Goal: Information Seeking & Learning: Check status

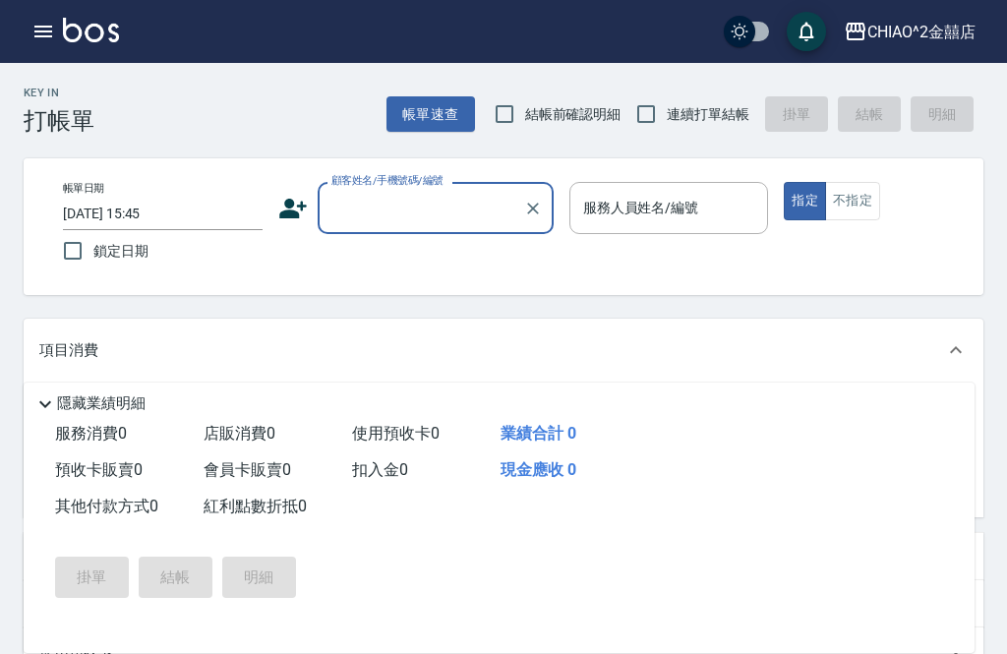
scroll to position [83, 0]
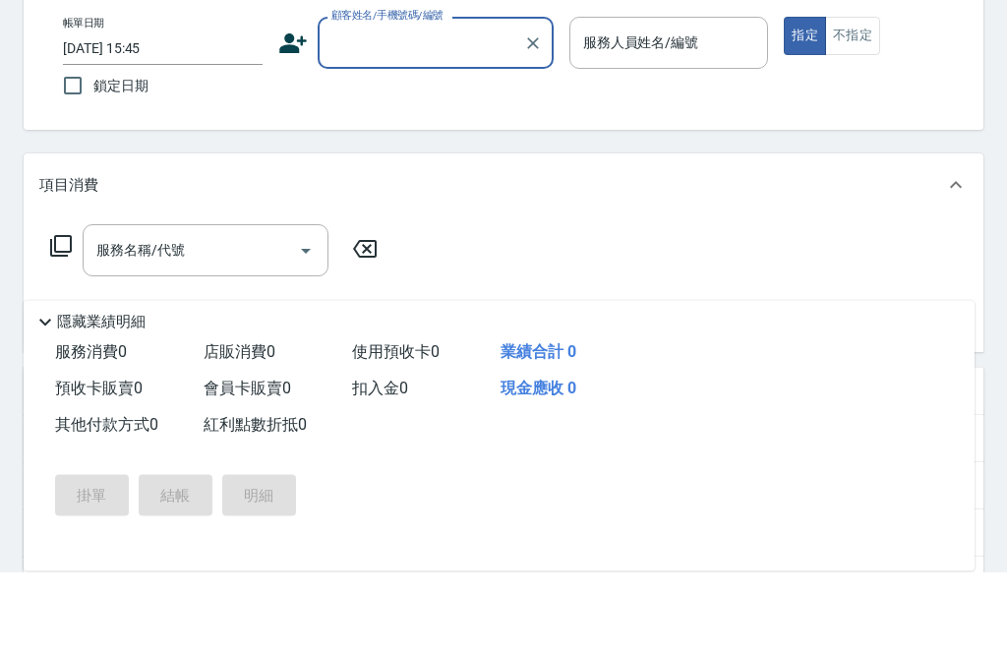
click at [164, 25] on div "Key In 打帳單 帳單速查 結帳前確認明細 連續打單結帳 掛單 結帳 明細" at bounding box center [491, 16] width 983 height 72
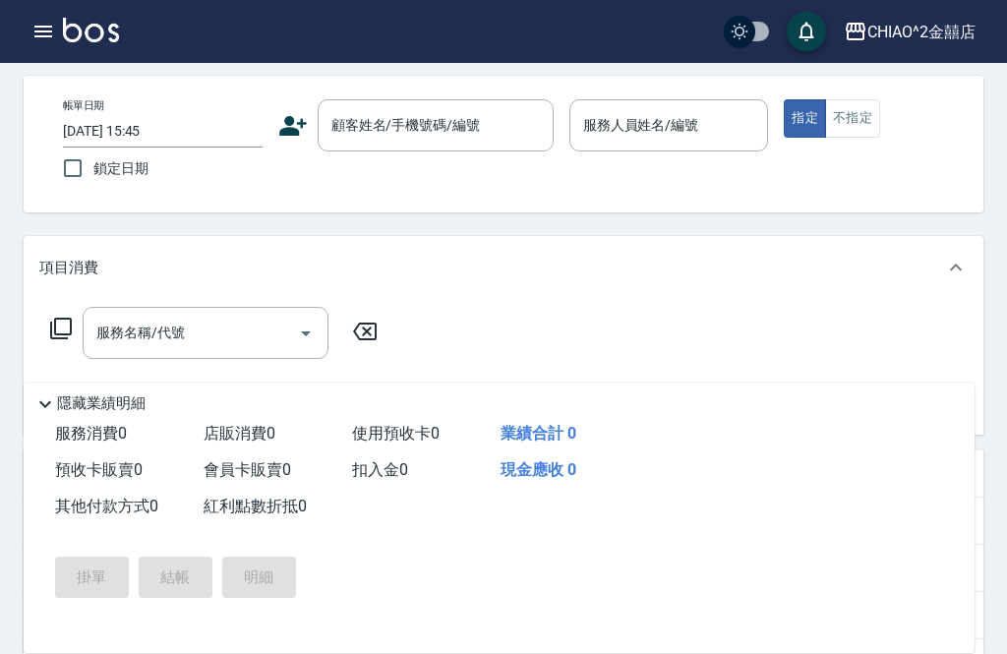
click at [44, 31] on icon "button" at bounding box center [43, 32] width 18 height 12
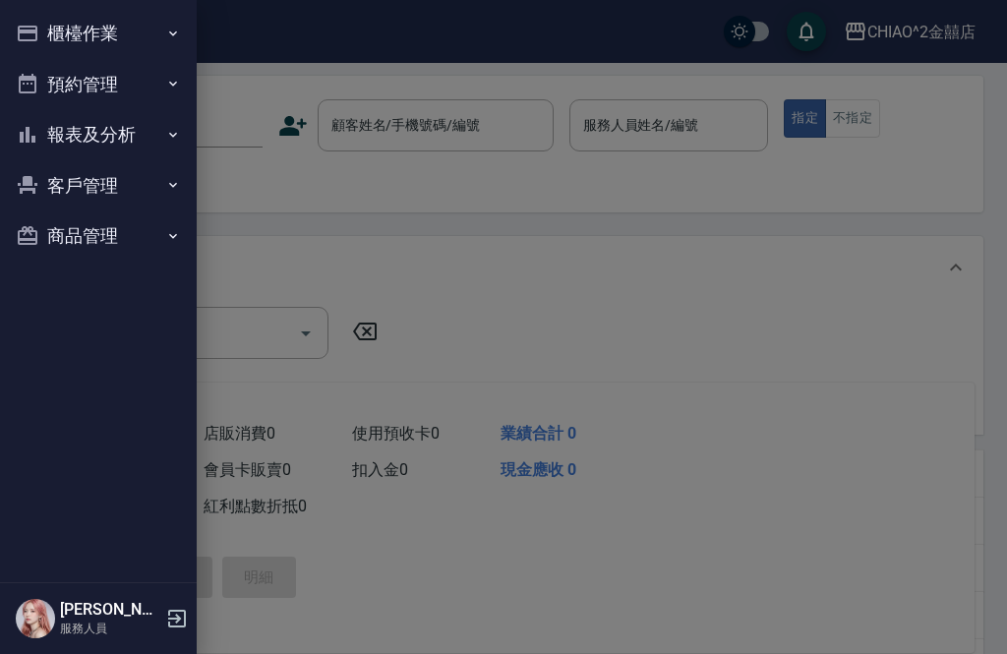
click at [300, 210] on div at bounding box center [503, 327] width 1007 height 654
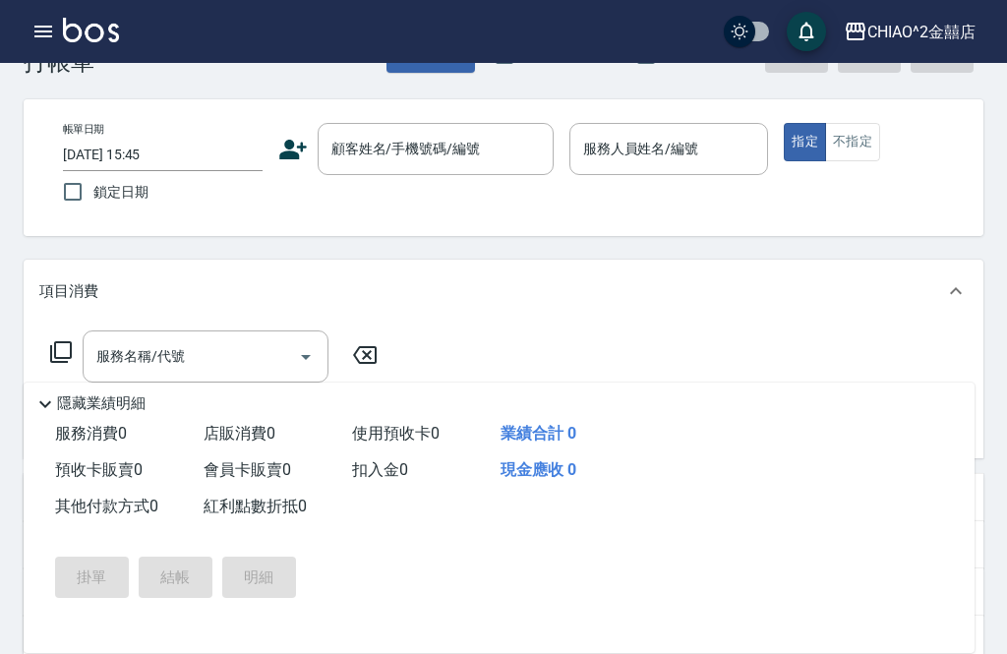
scroll to position [0, 0]
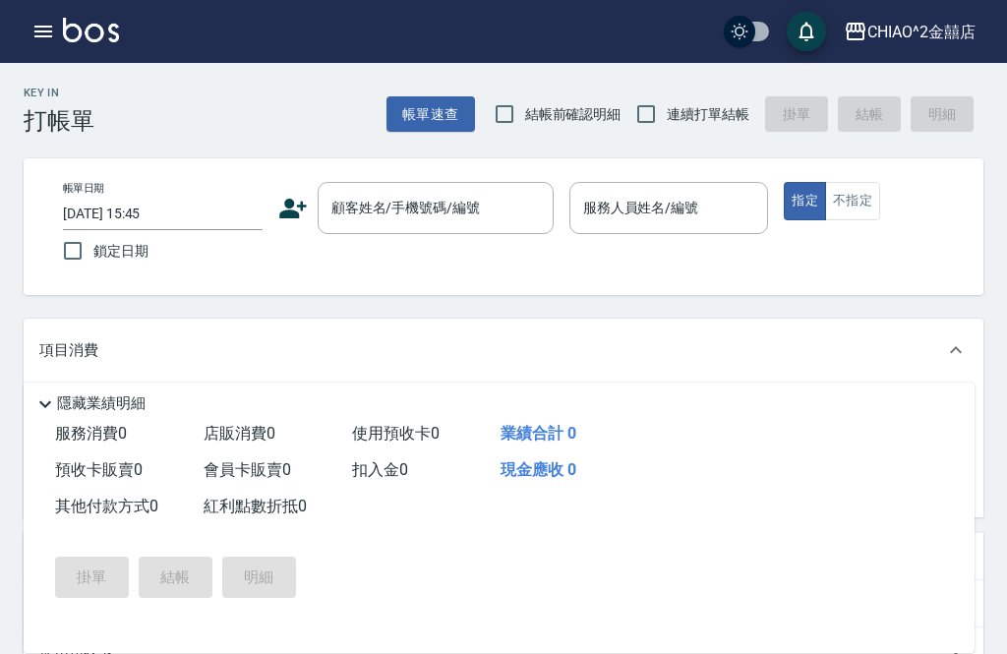
click at [400, 121] on button "帳單速查" at bounding box center [430, 114] width 89 height 36
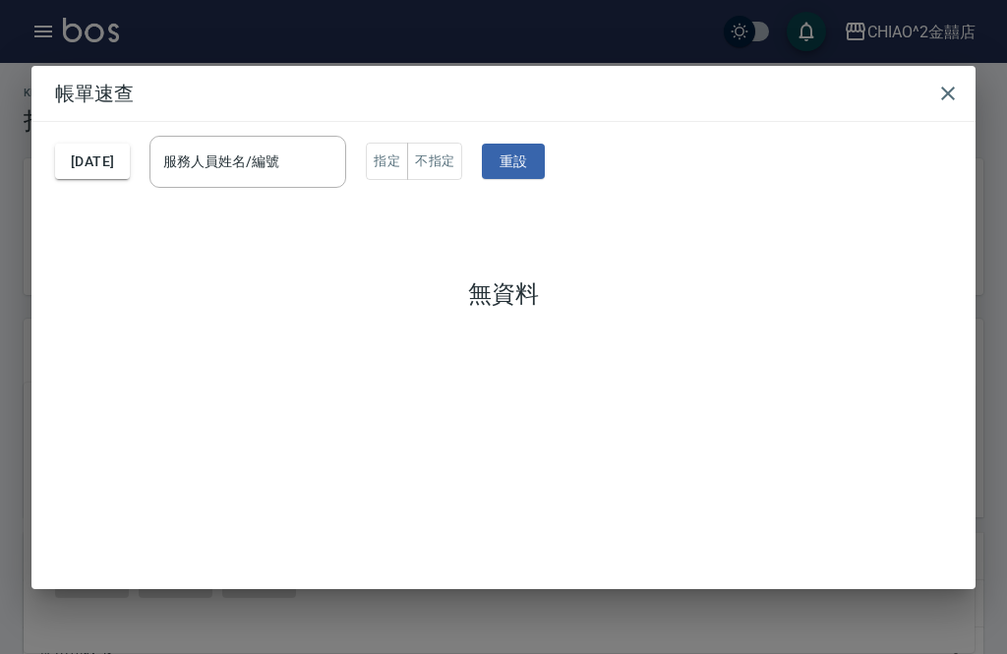
click at [948, 87] on icon "button" at bounding box center [948, 94] width 14 height 14
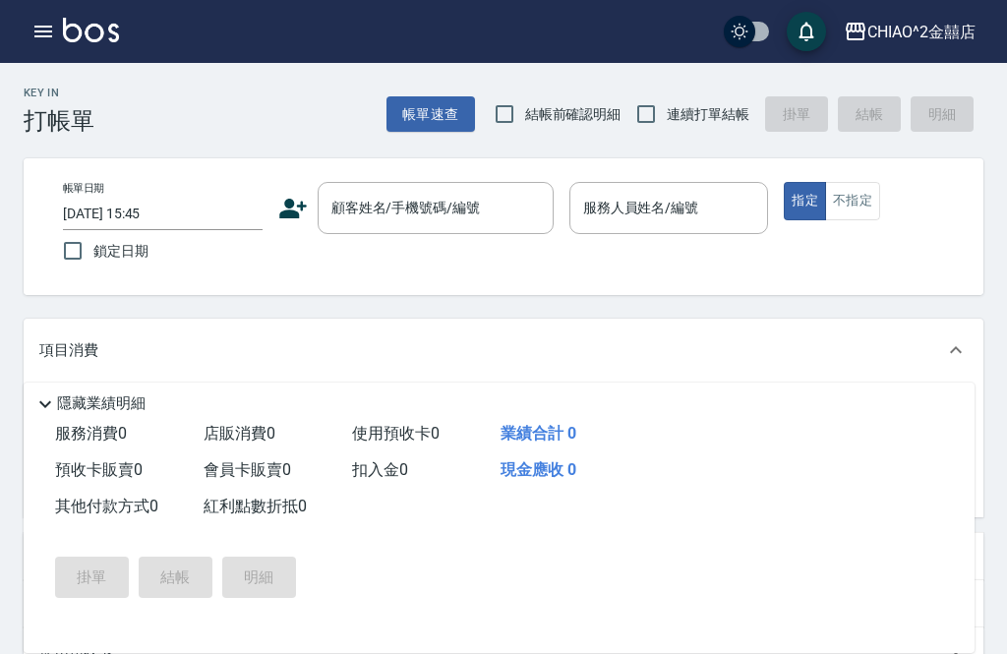
click at [47, 31] on icon "button" at bounding box center [43, 32] width 18 height 12
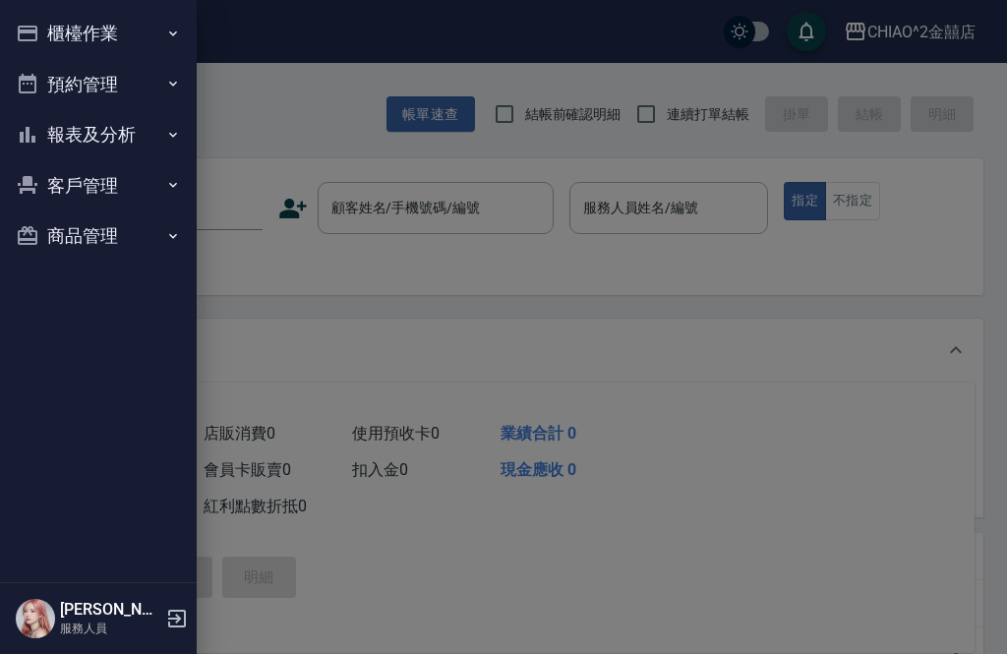
click at [93, 37] on button "櫃檯作業" at bounding box center [98, 33] width 181 height 51
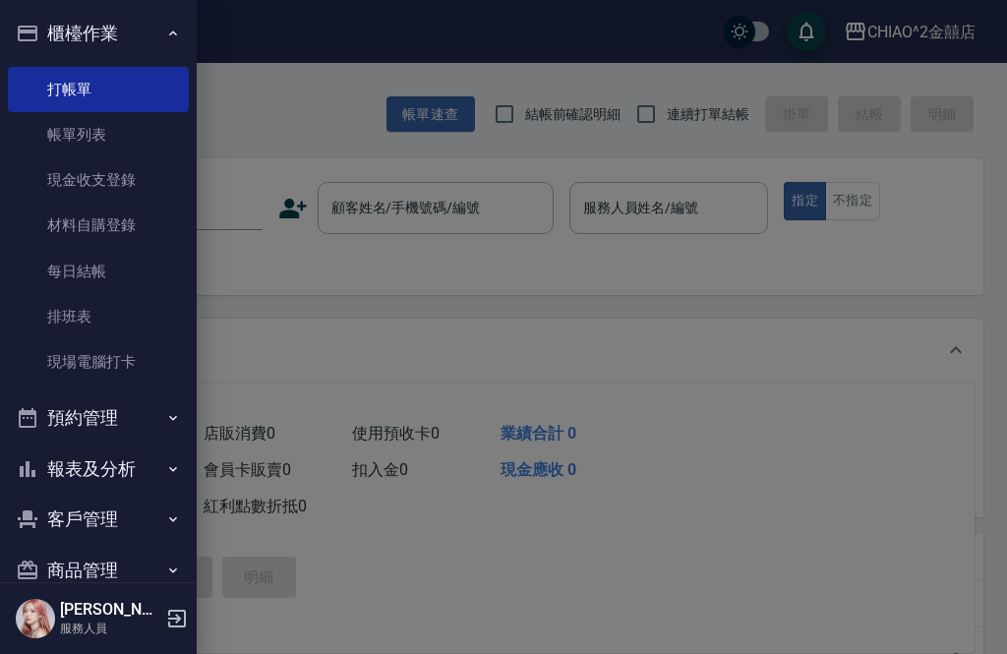
click at [296, 101] on div at bounding box center [503, 327] width 1007 height 654
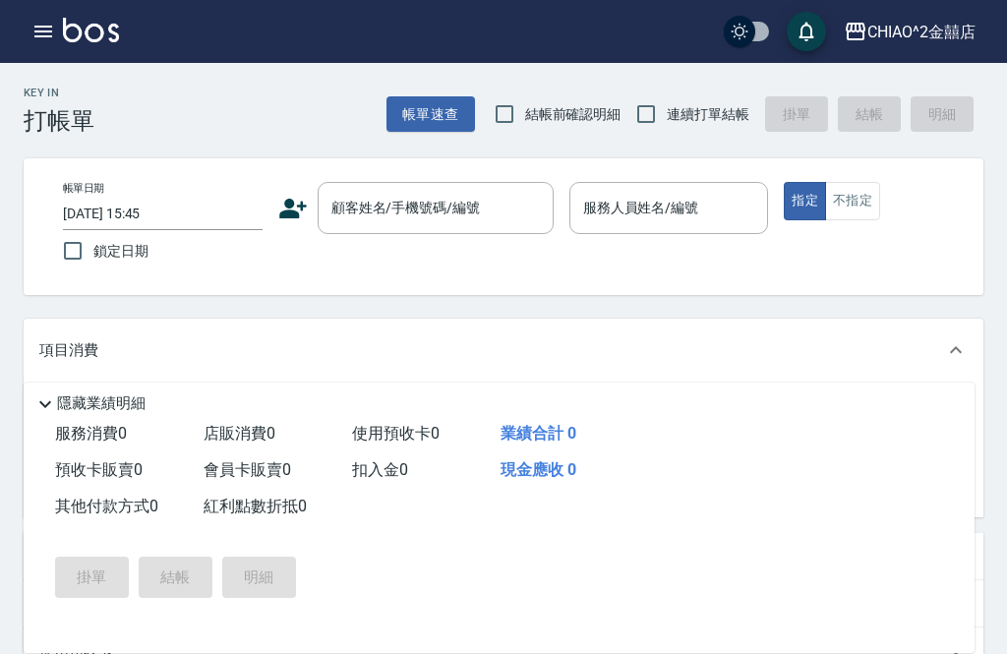
click at [104, 28] on img at bounding box center [91, 30] width 56 height 25
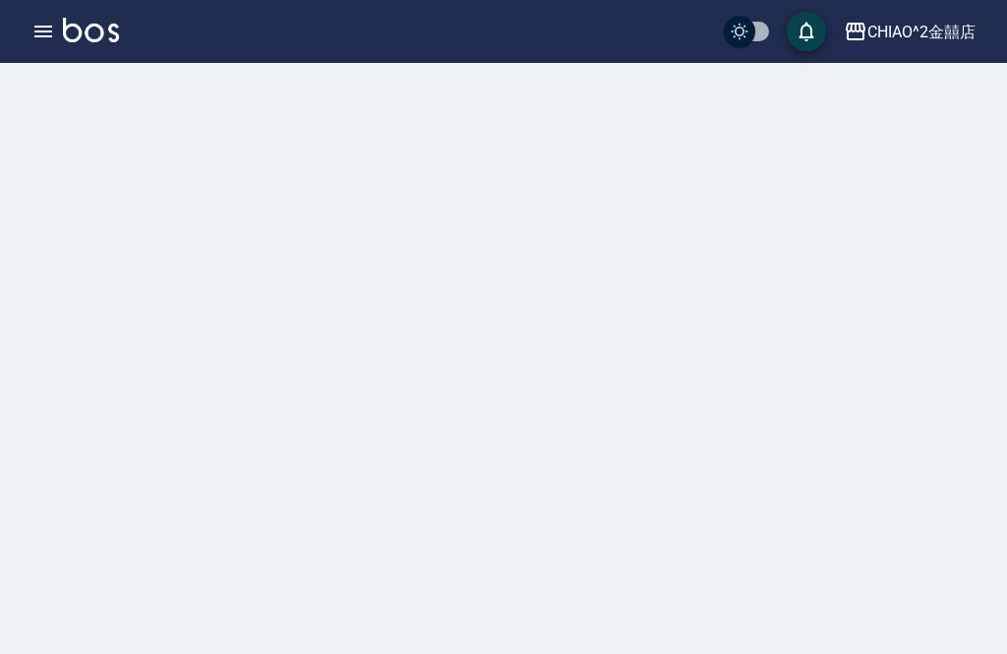
click at [42, 23] on icon "button" at bounding box center [43, 32] width 24 height 24
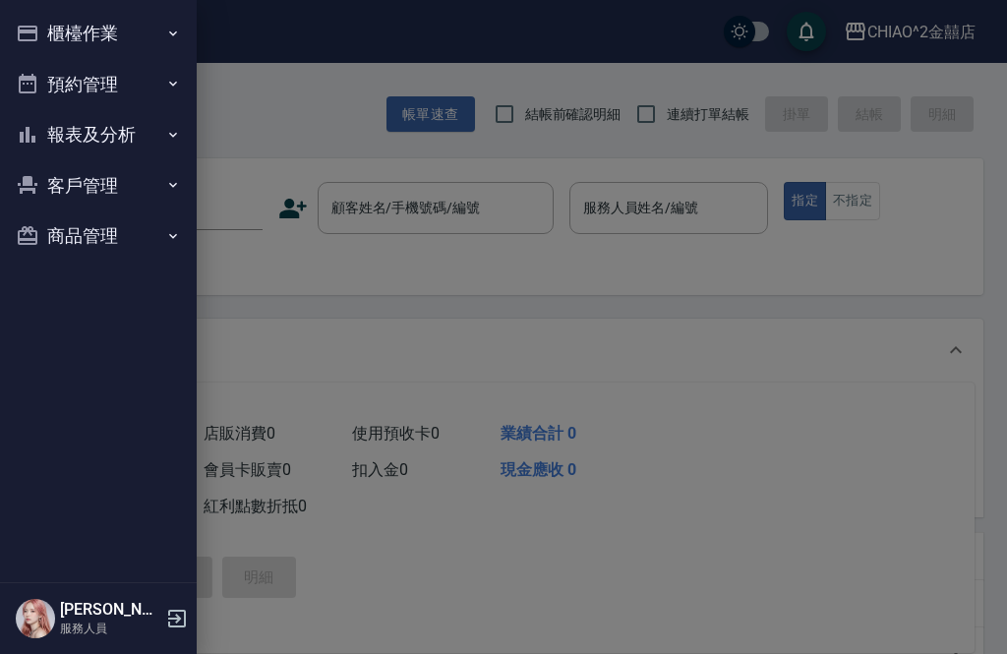
click at [262, 112] on div at bounding box center [503, 327] width 1007 height 654
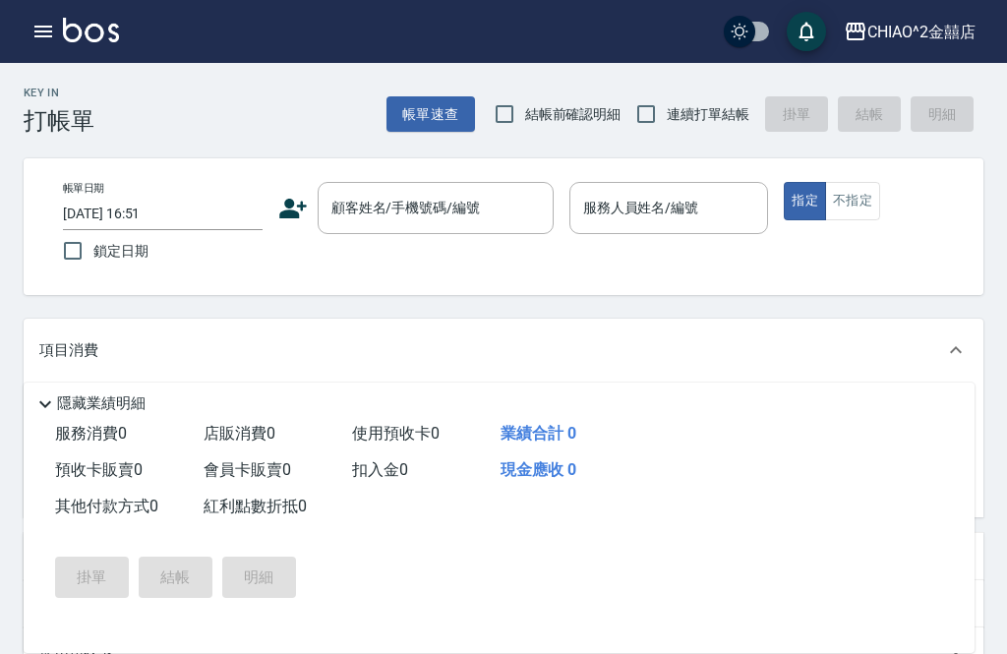
click at [41, 33] on icon "button" at bounding box center [43, 32] width 24 height 24
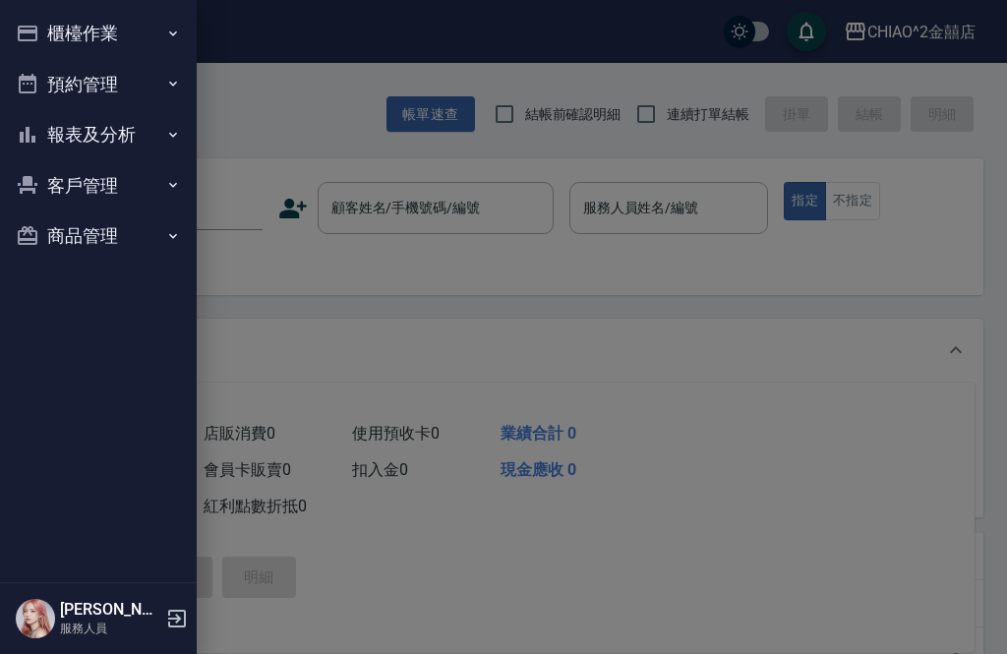
click at [32, 37] on icon "button" at bounding box center [28, 34] width 24 height 24
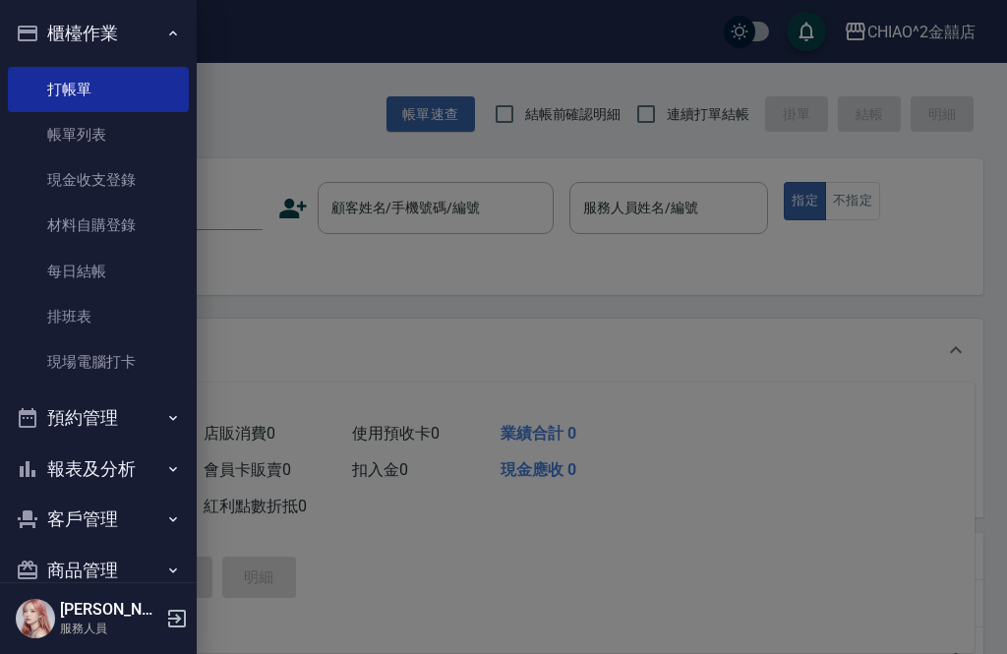
click at [37, 130] on link "帳單列表" at bounding box center [98, 134] width 181 height 45
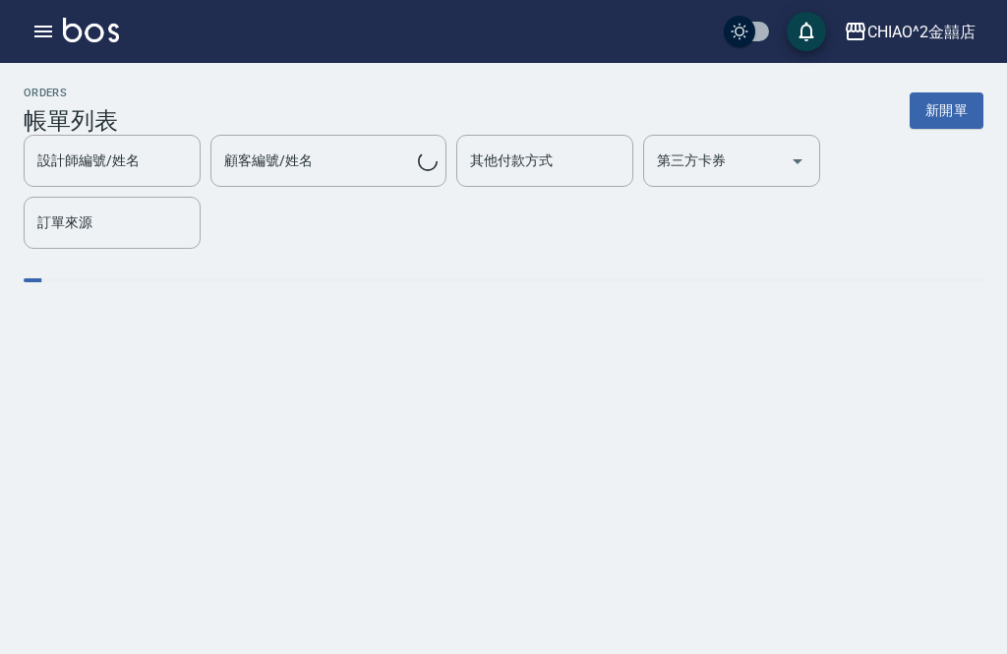
click at [35, 138] on div "設計師編號/姓名" at bounding box center [112, 161] width 177 height 52
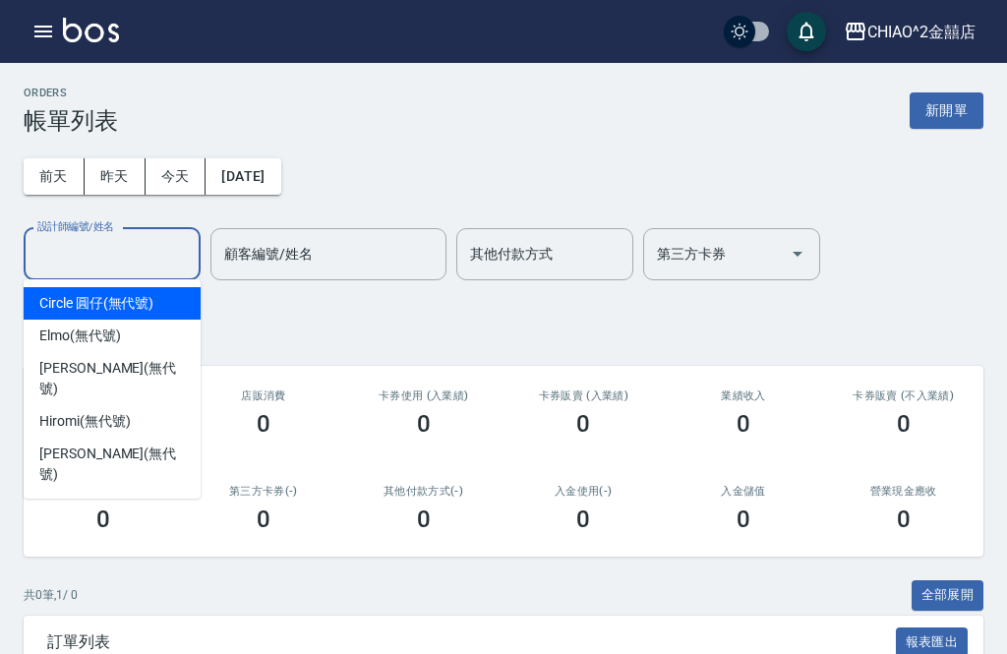
click at [161, 97] on div "ORDERS 帳單列表 新開單" at bounding box center [504, 111] width 960 height 48
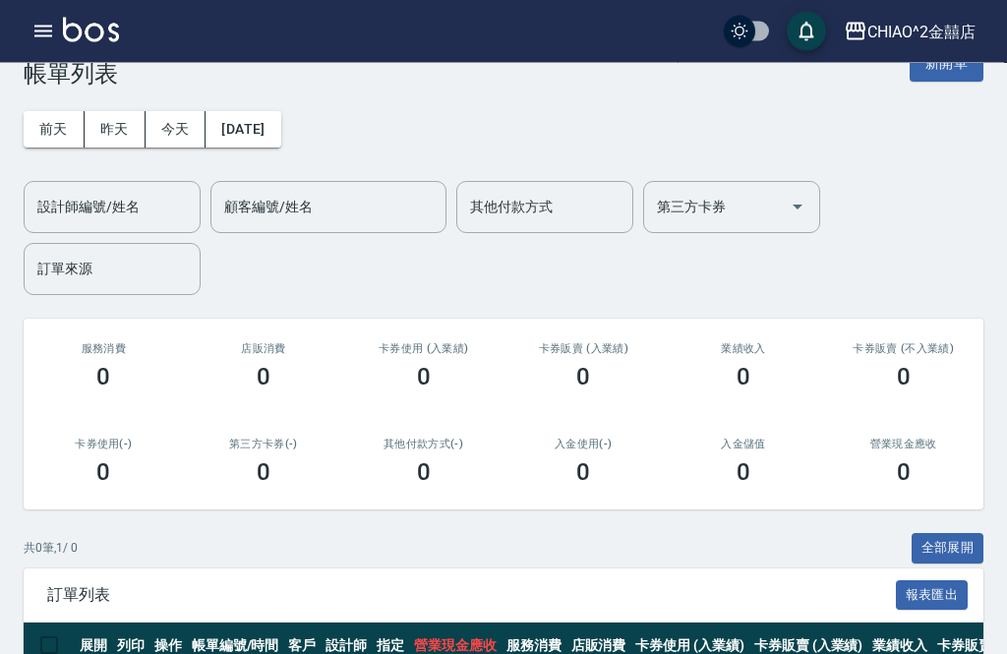
scroll to position [50, 0]
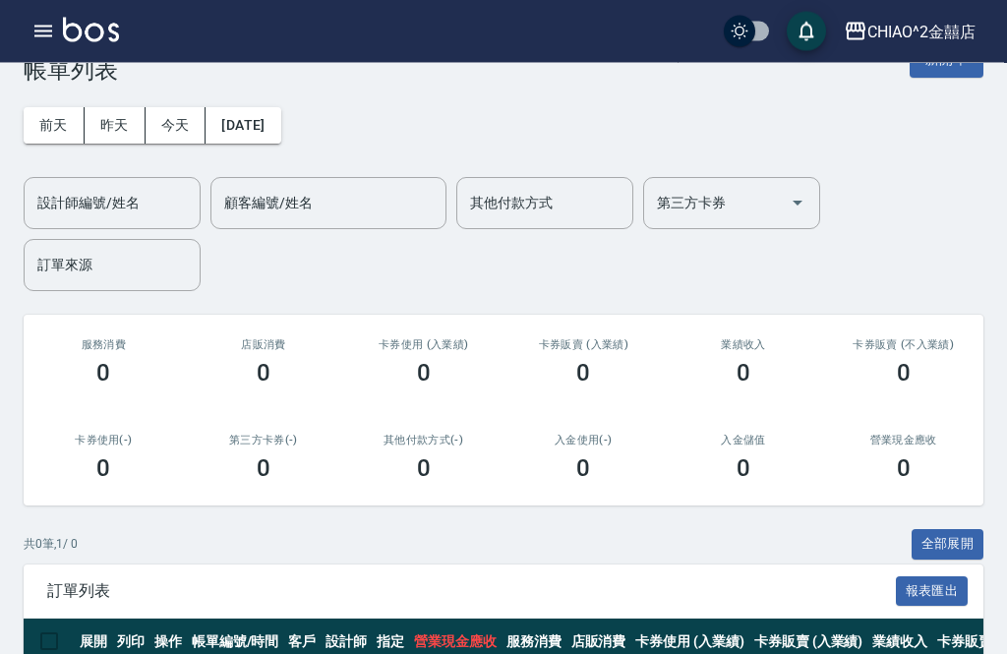
click at [118, 124] on button "昨天" at bounding box center [115, 126] width 61 height 36
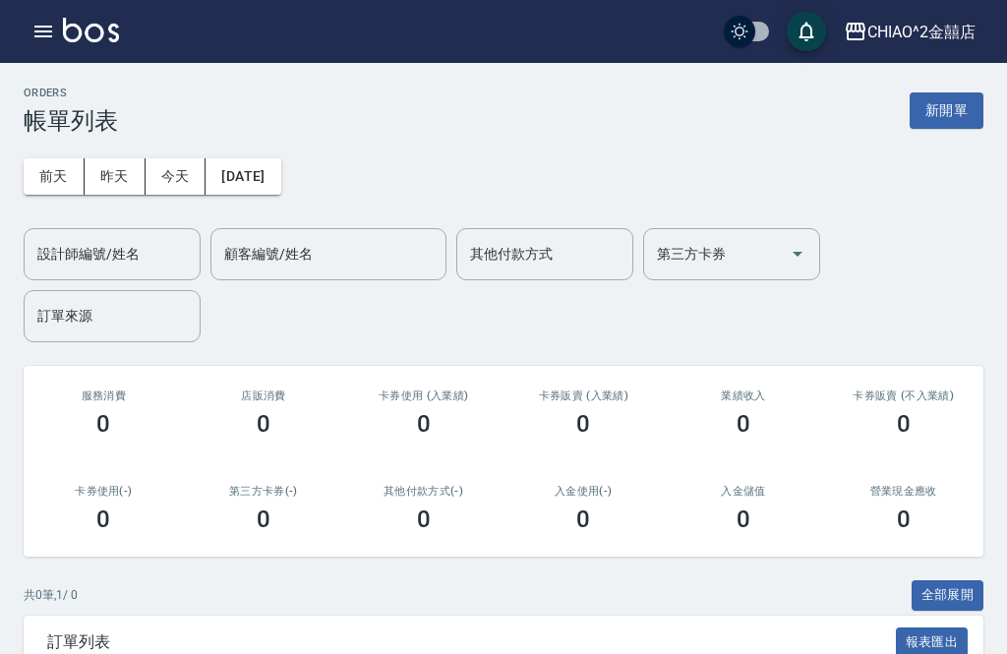
click at [52, 173] on button "前天" at bounding box center [54, 176] width 61 height 36
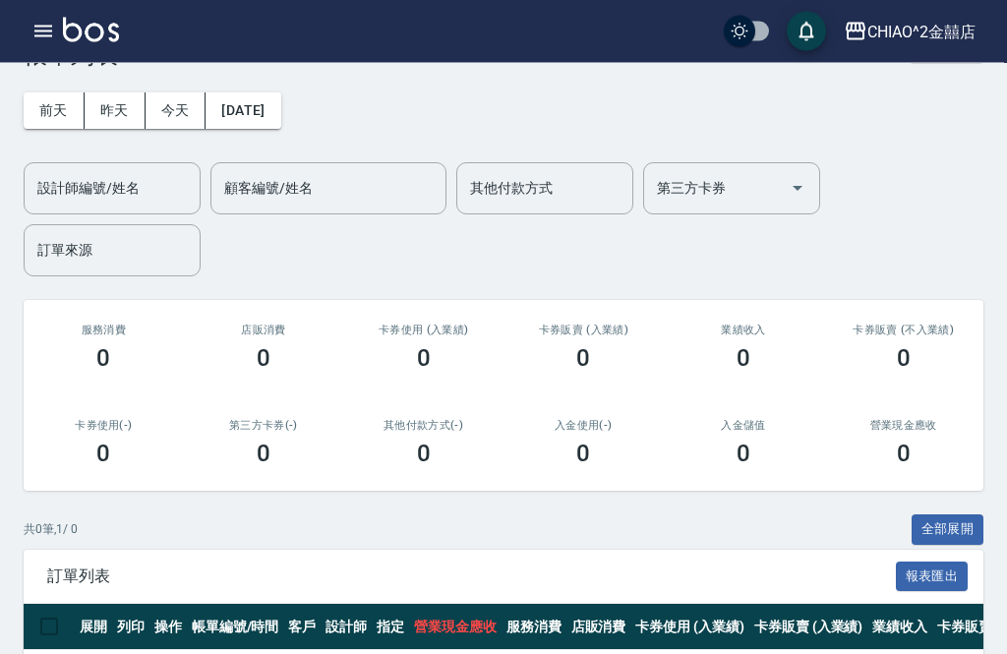
scroll to position [74, 0]
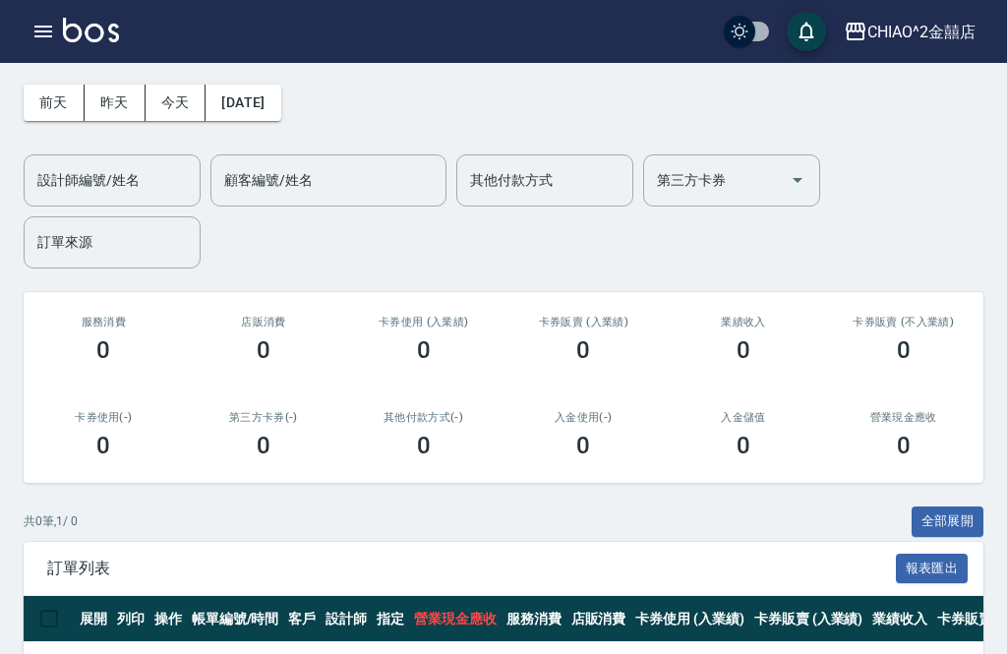
click at [238, 91] on button "[DATE]" at bounding box center [243, 103] width 75 height 36
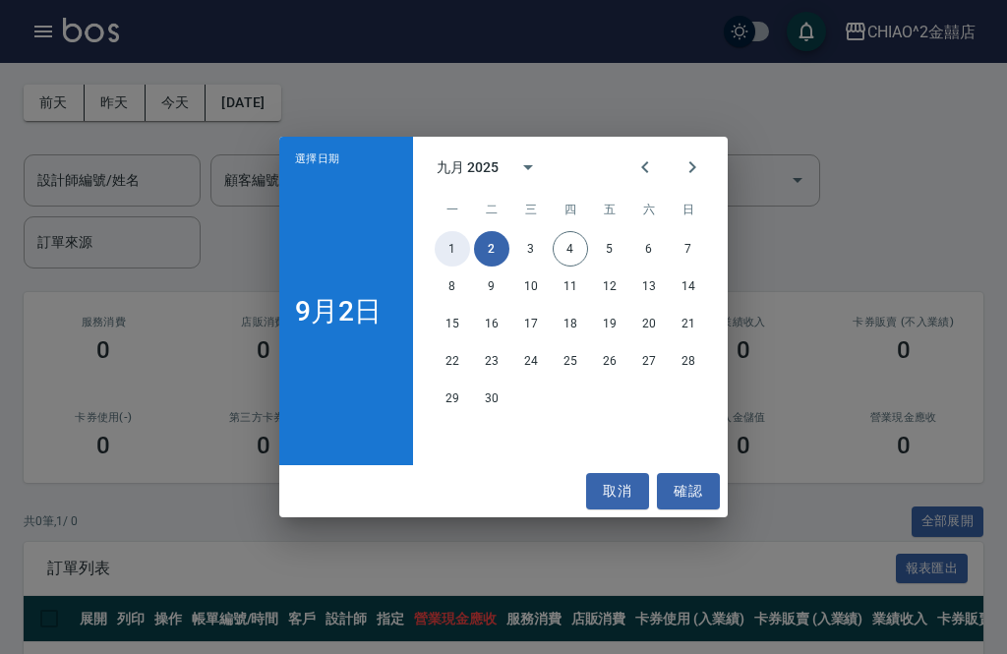
click at [446, 267] on button "1" at bounding box center [452, 248] width 35 height 35
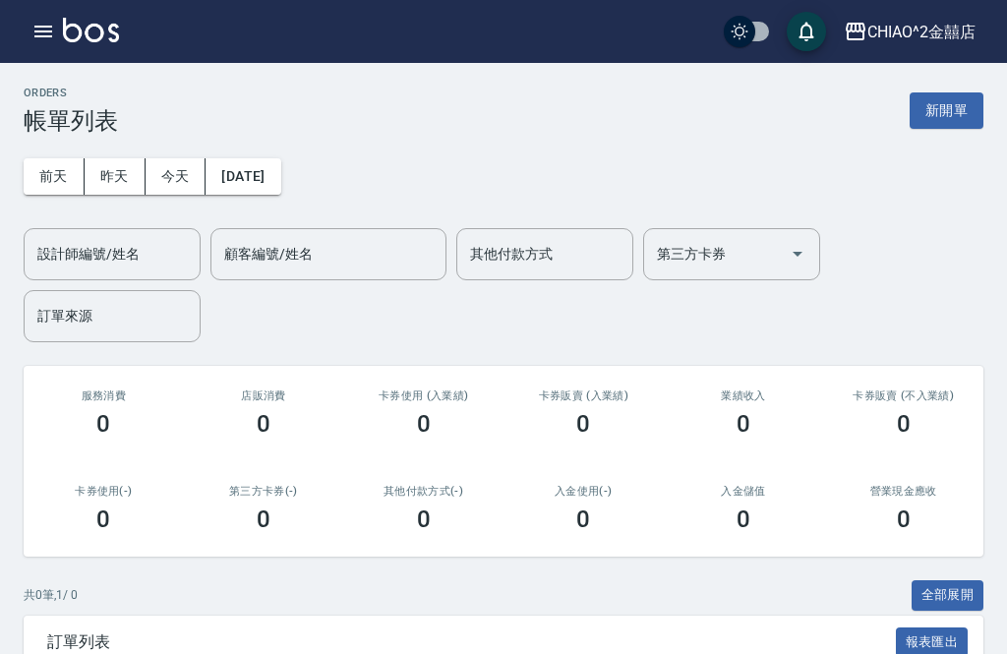
click at [48, 34] on icon "button" at bounding box center [43, 32] width 24 height 24
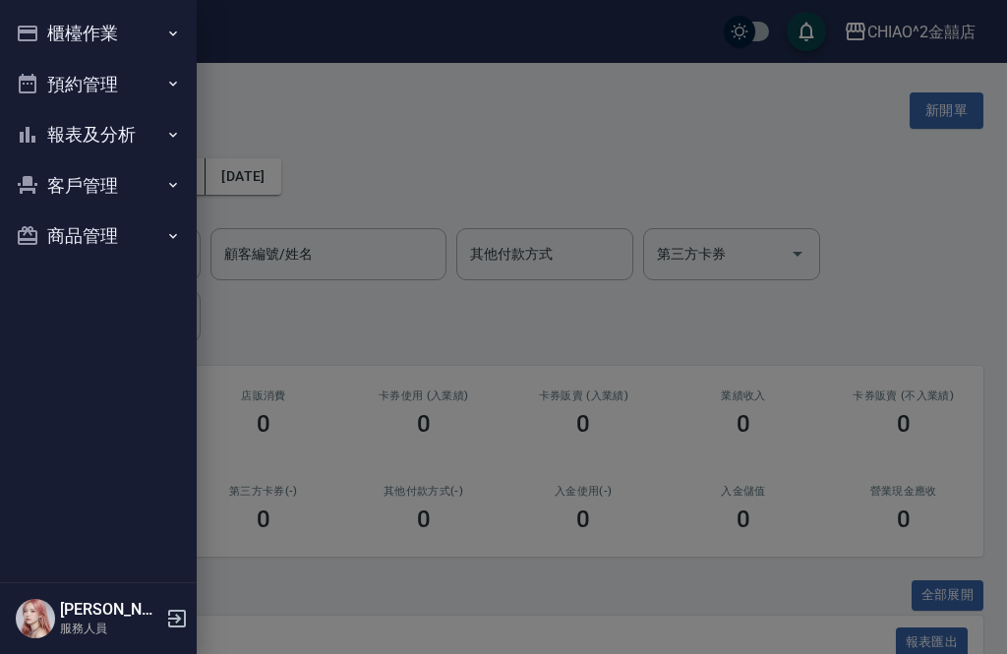
click at [231, 142] on div at bounding box center [503, 327] width 1007 height 654
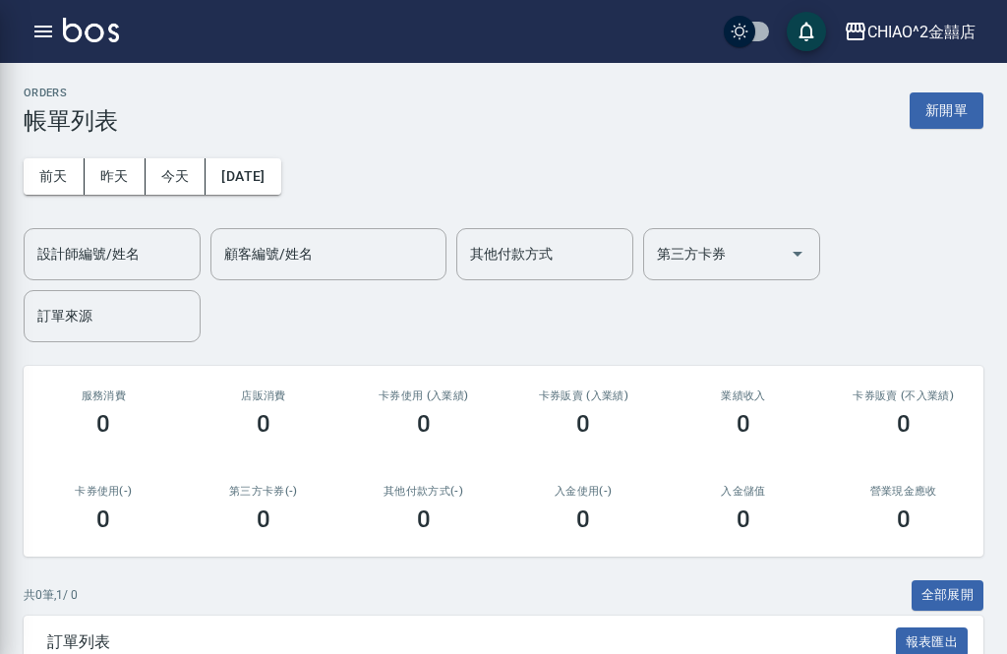
click at [266, 184] on div at bounding box center [503, 327] width 1007 height 654
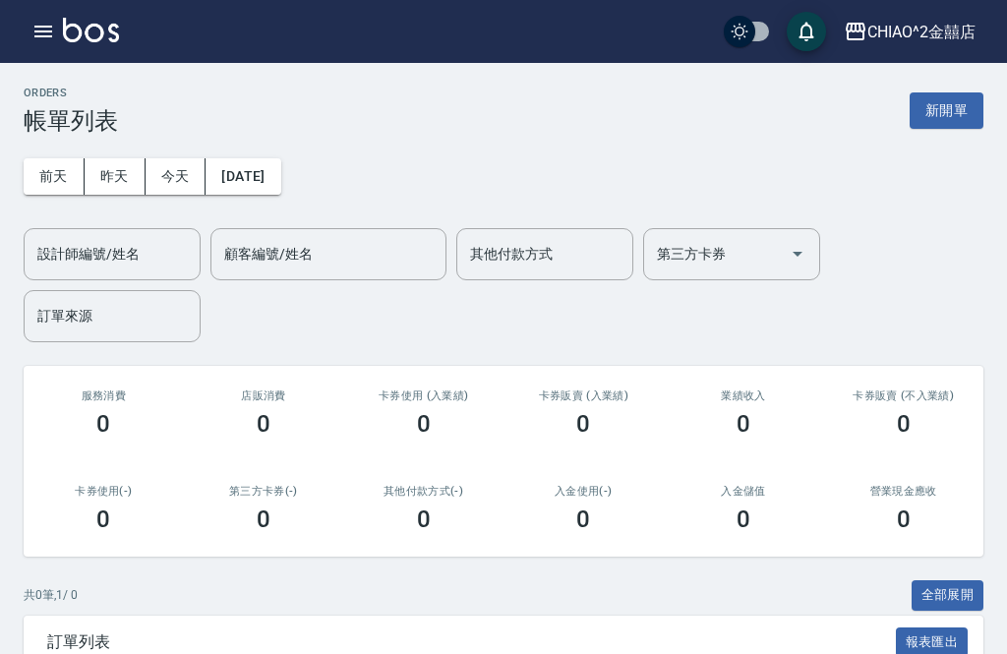
click at [247, 173] on button "[DATE]" at bounding box center [243, 176] width 75 height 36
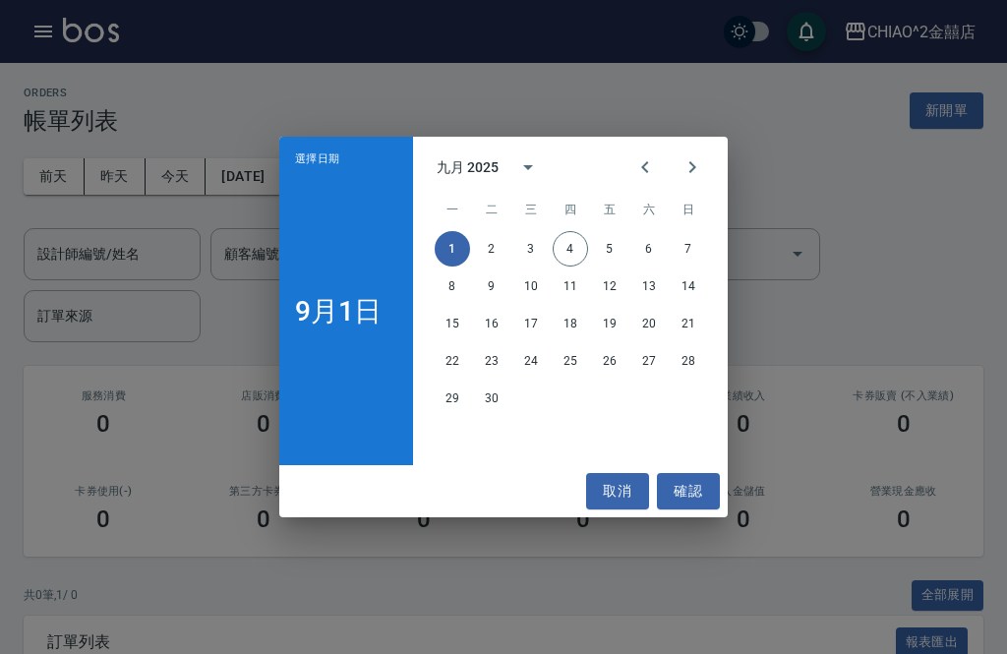
click at [650, 173] on icon "Previous month" at bounding box center [645, 167] width 24 height 24
click at [701, 402] on button "31" at bounding box center [688, 398] width 35 height 35
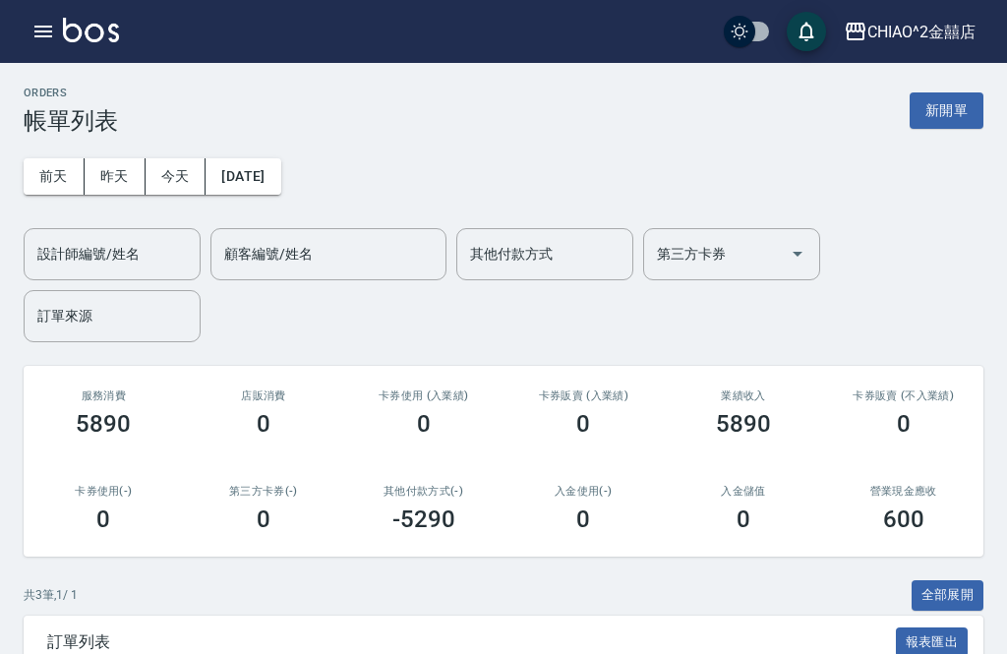
click at [240, 171] on button "[DATE]" at bounding box center [243, 176] width 75 height 36
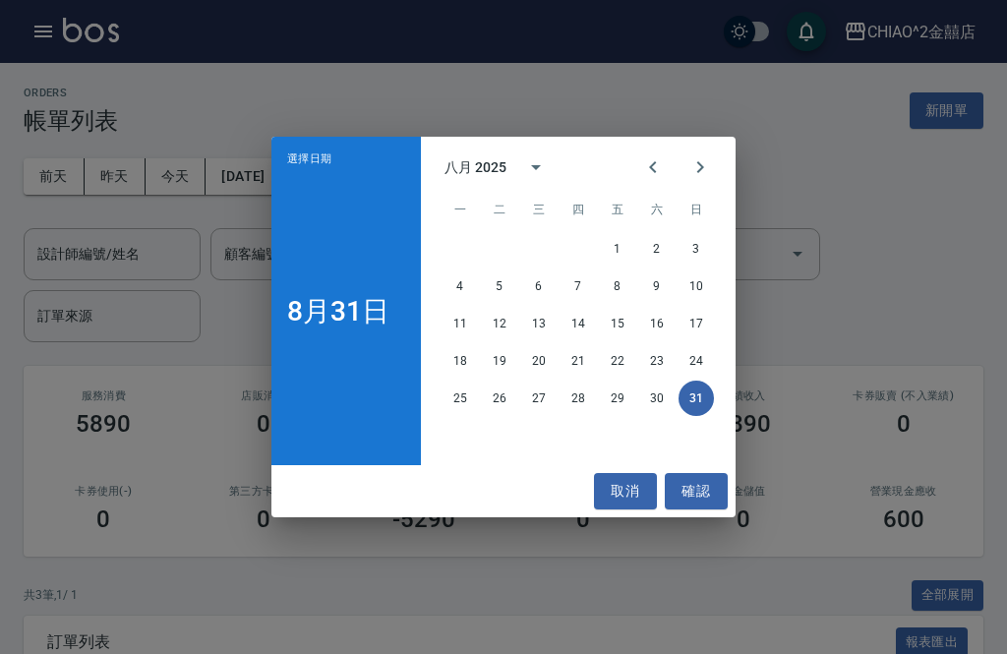
click at [694, 169] on icon "Next month" at bounding box center [700, 167] width 24 height 24
click at [457, 253] on button "1" at bounding box center [460, 248] width 35 height 35
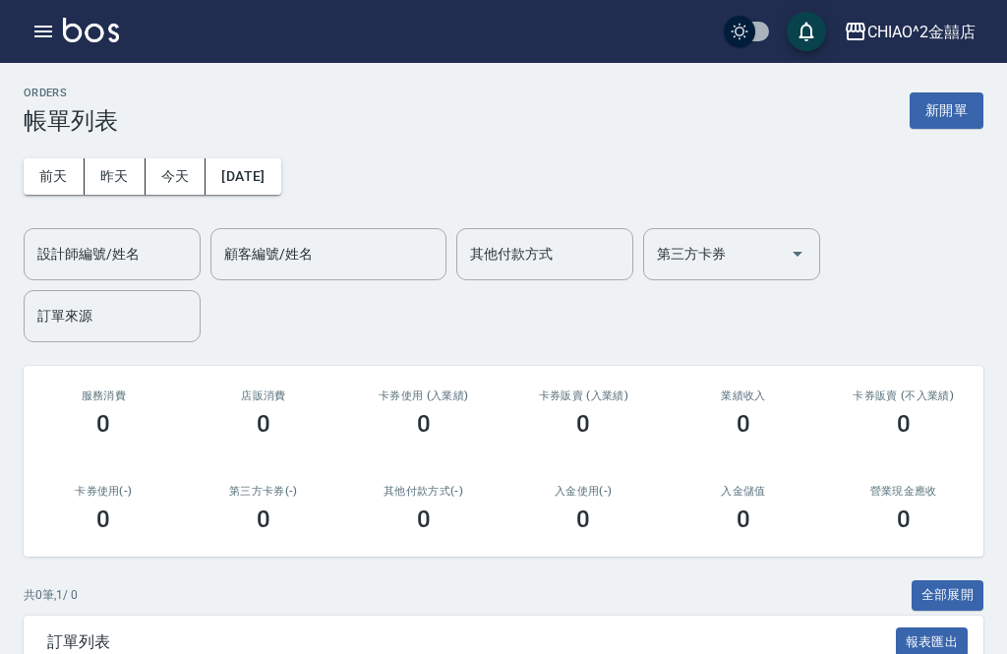
click at [129, 174] on button "昨天" at bounding box center [115, 176] width 61 height 36
click at [57, 176] on button "前天" at bounding box center [54, 176] width 61 height 36
